Goal: Information Seeking & Learning: Learn about a topic

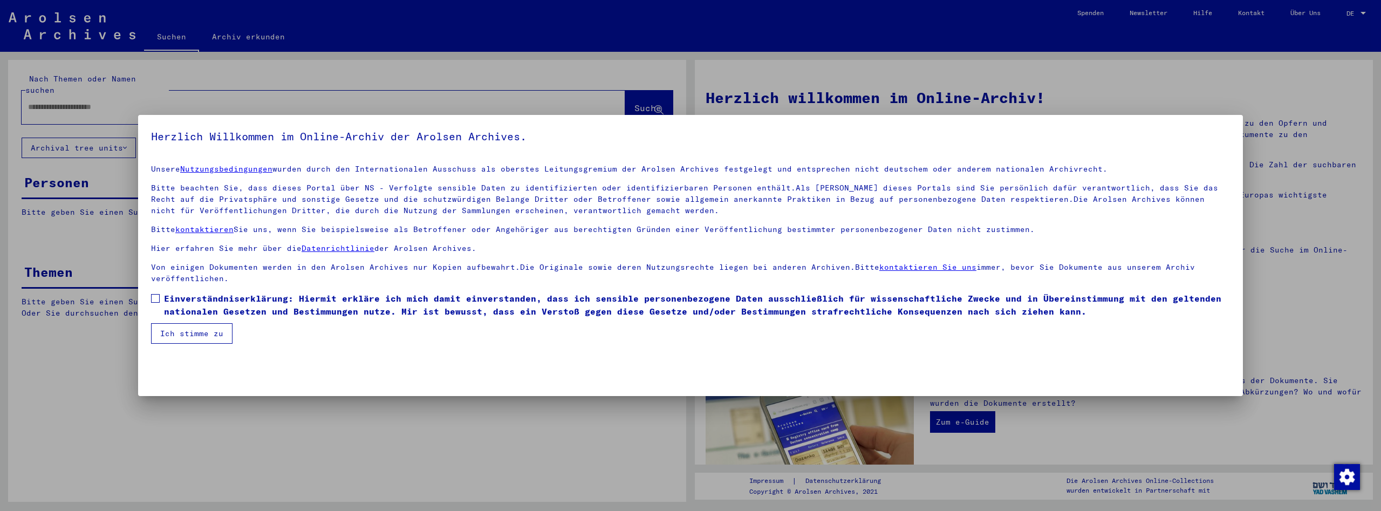
click at [158, 297] on span at bounding box center [155, 298] width 9 height 9
click at [154, 297] on span at bounding box center [155, 298] width 9 height 9
click at [203, 337] on button "Ich stimme zu" at bounding box center [191, 333] width 81 height 20
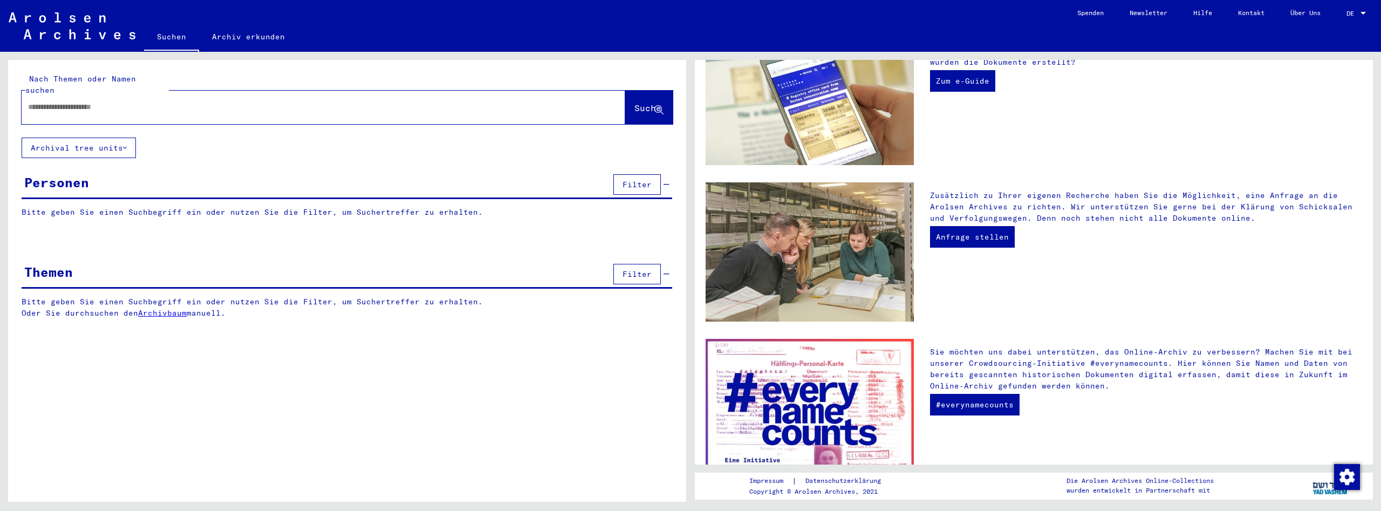
scroll to position [128, 0]
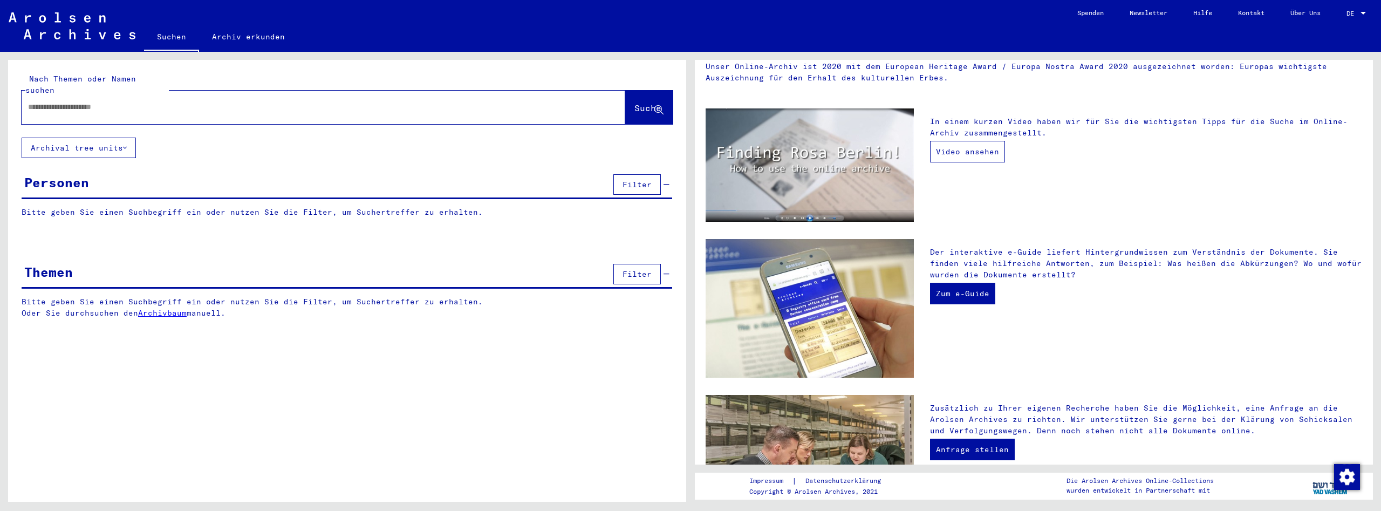
click at [961, 153] on link "Video ansehen" at bounding box center [967, 152] width 75 height 22
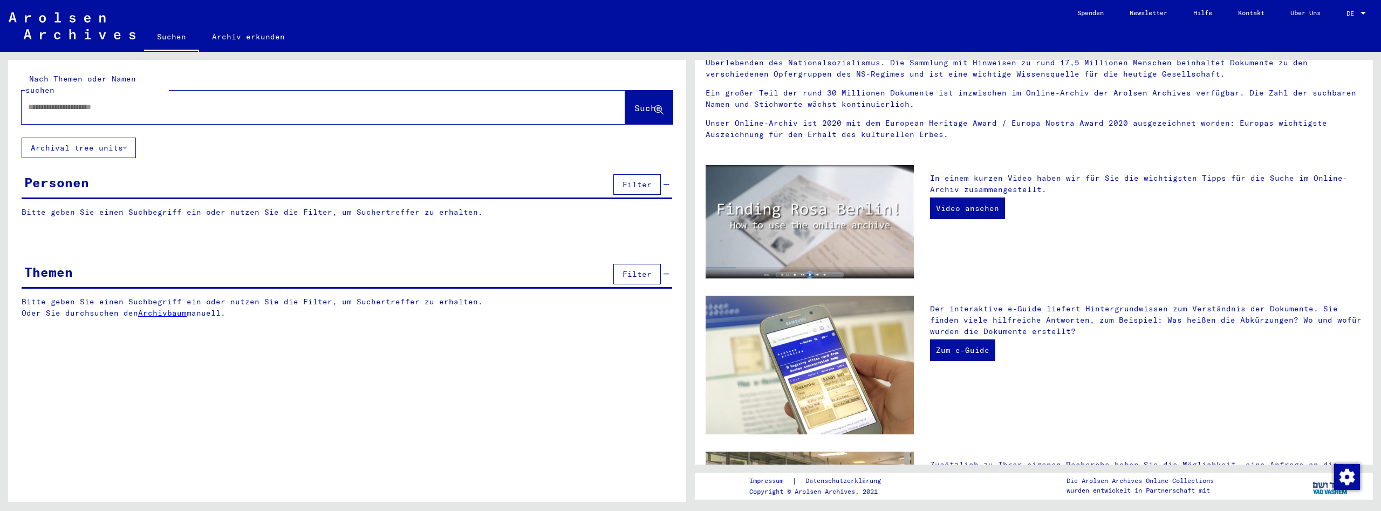
scroll to position [0, 0]
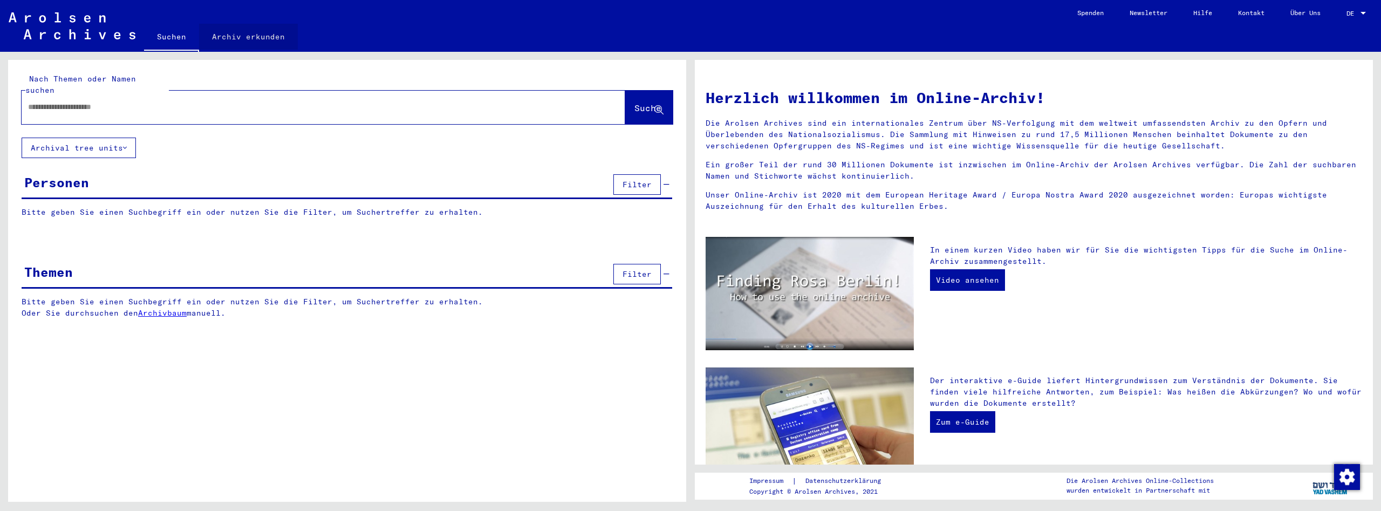
click at [260, 39] on link "Archiv erkunden" at bounding box center [248, 37] width 99 height 26
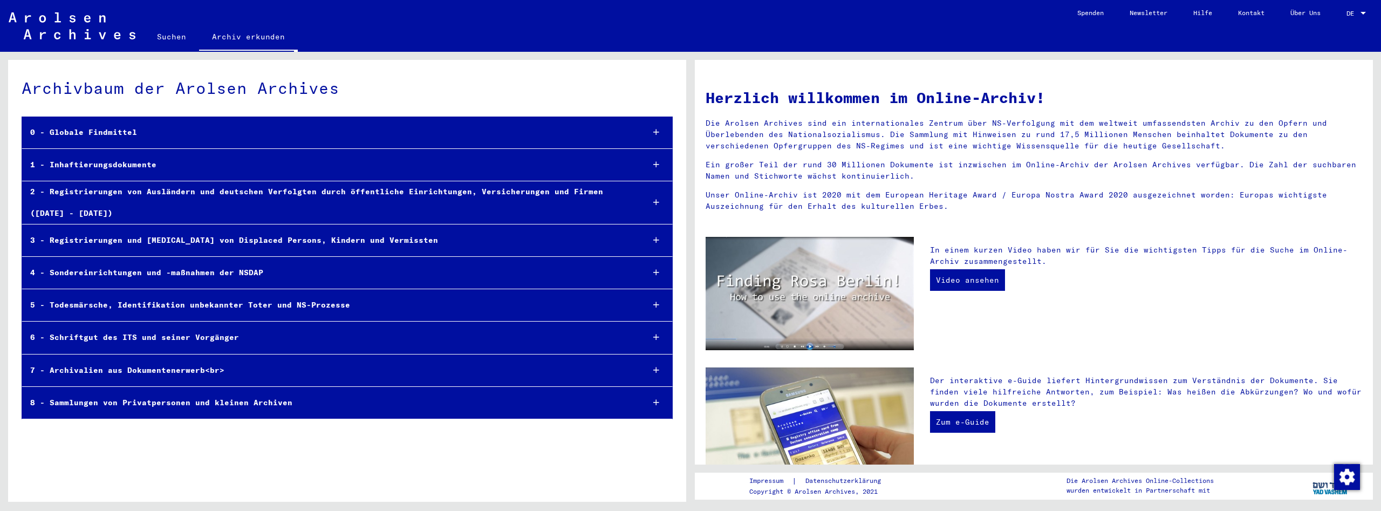
click at [659, 273] on div at bounding box center [656, 273] width 32 height 32
